Goal: Transaction & Acquisition: Purchase product/service

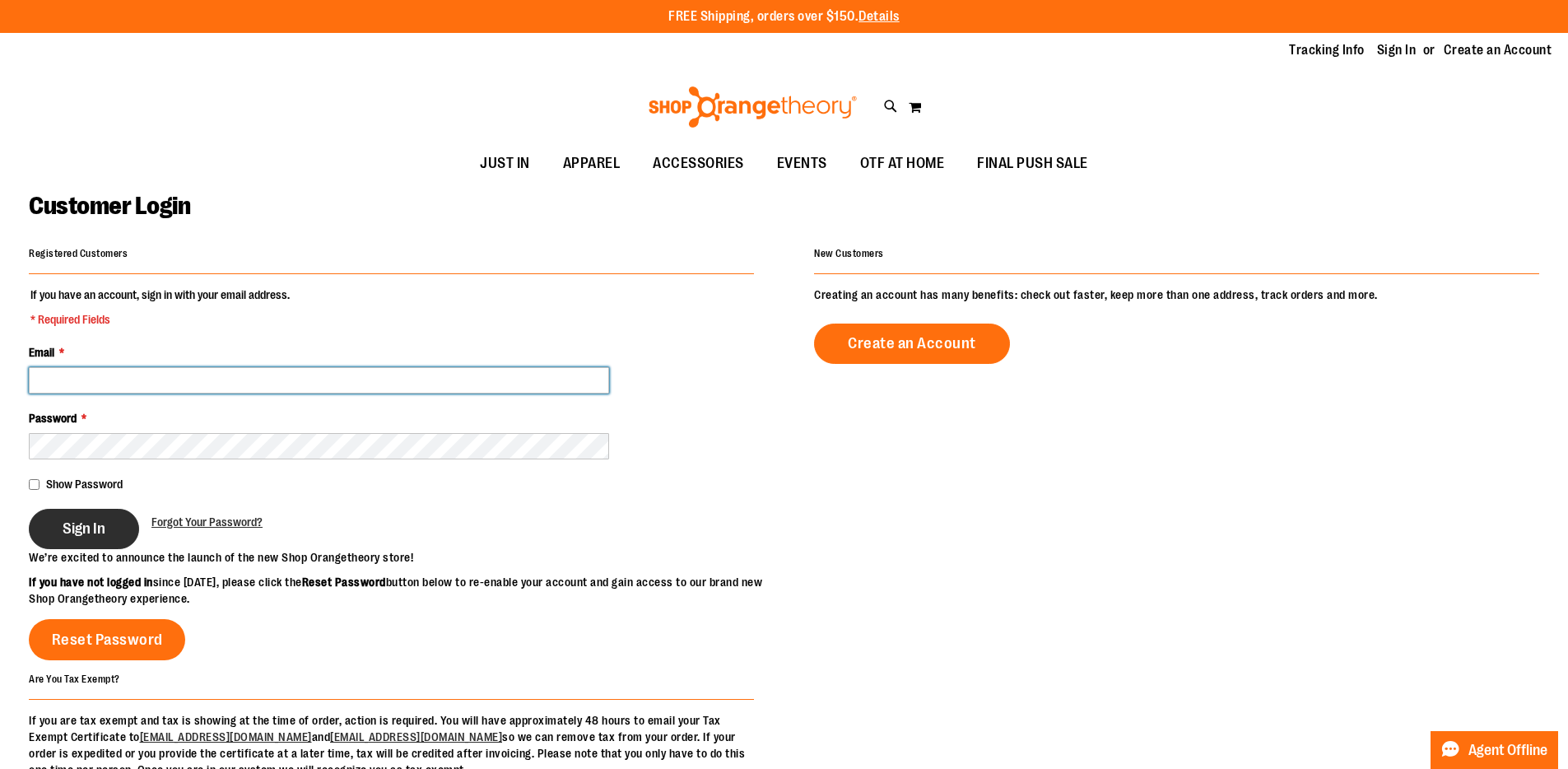
type input "**********"
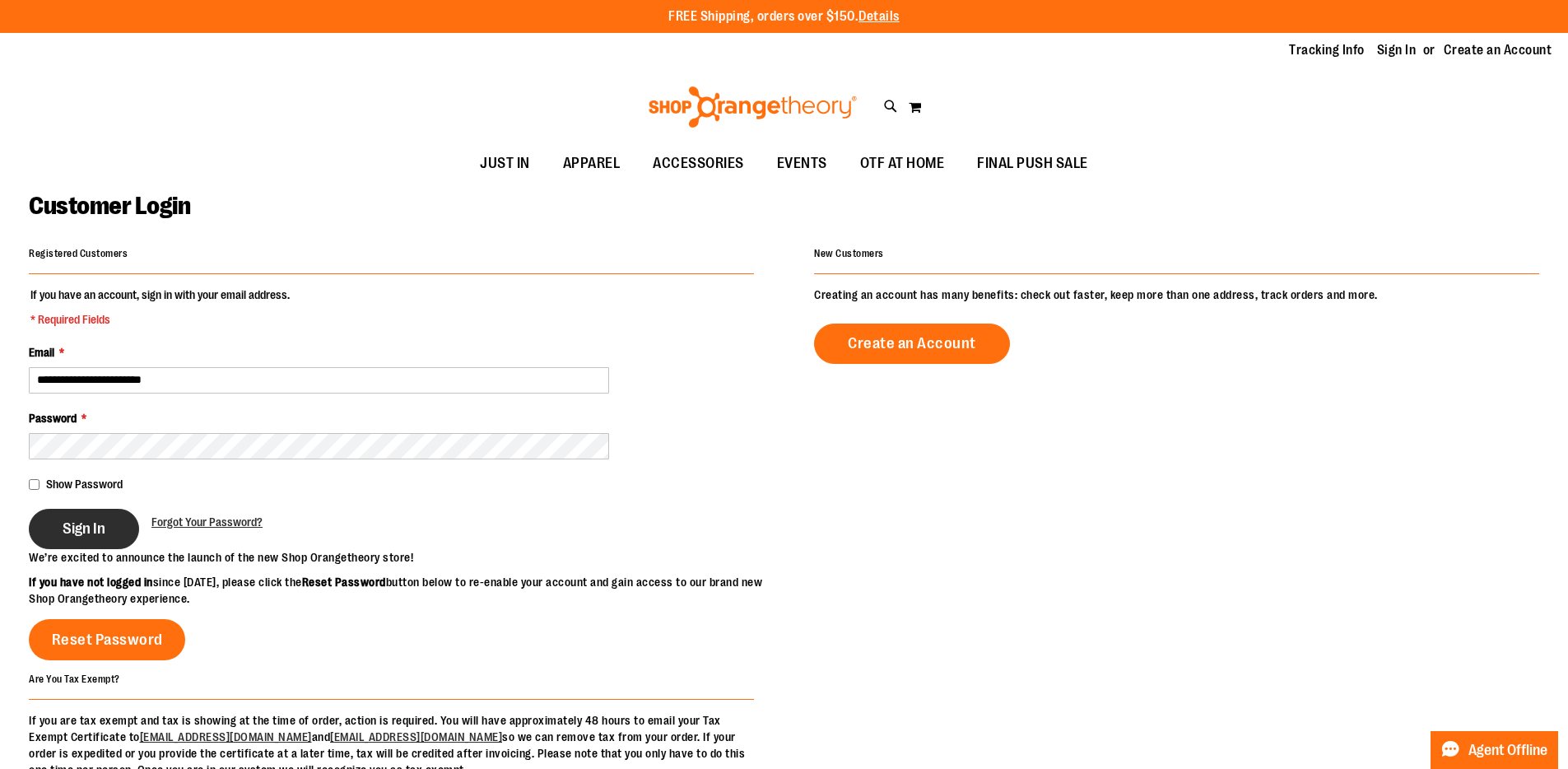
type input "**********"
click at [76, 529] on span "Sign In" at bounding box center [84, 528] width 43 height 18
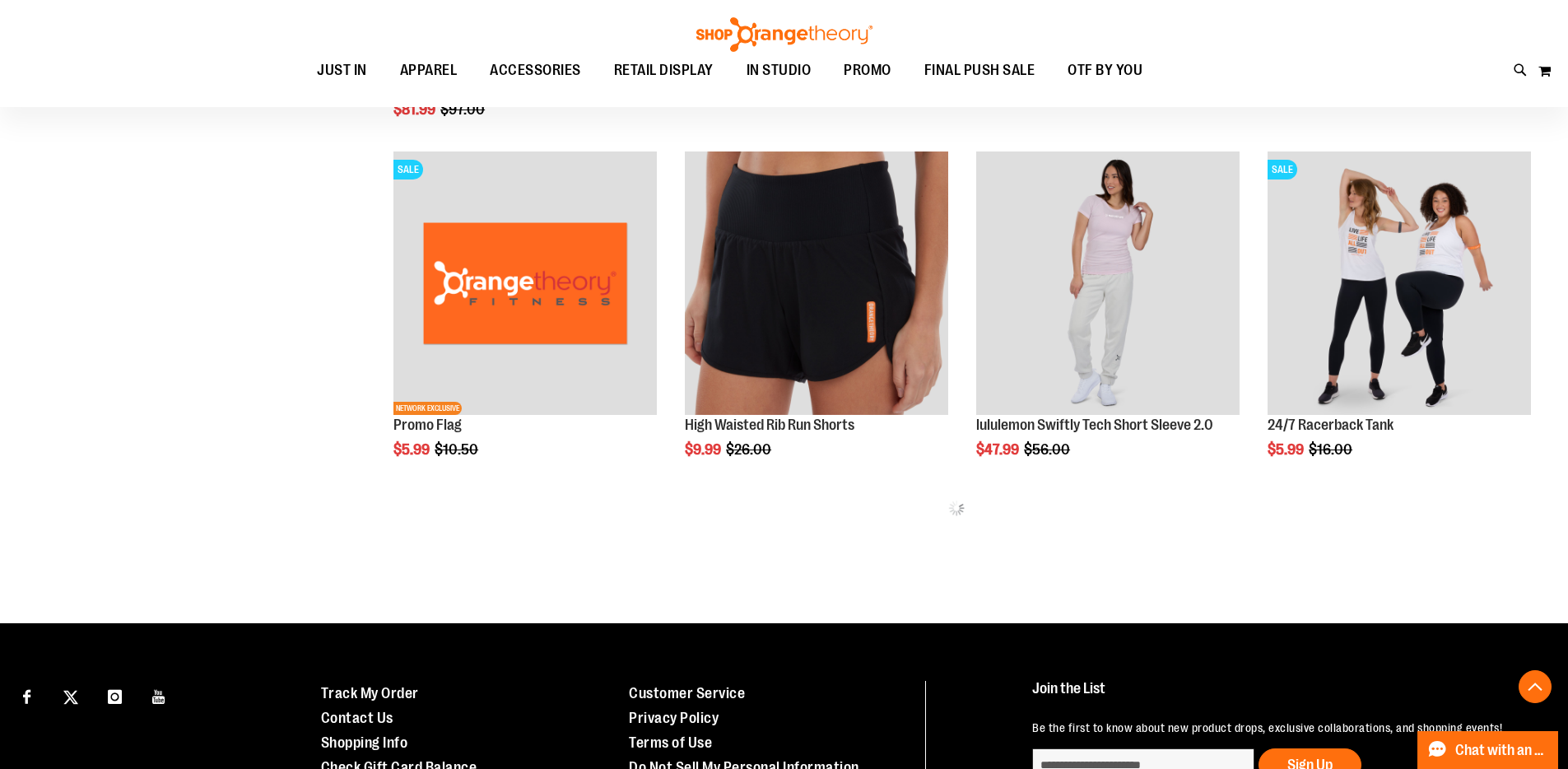
scroll to position [899, 0]
